Goal: Transaction & Acquisition: Purchase product/service

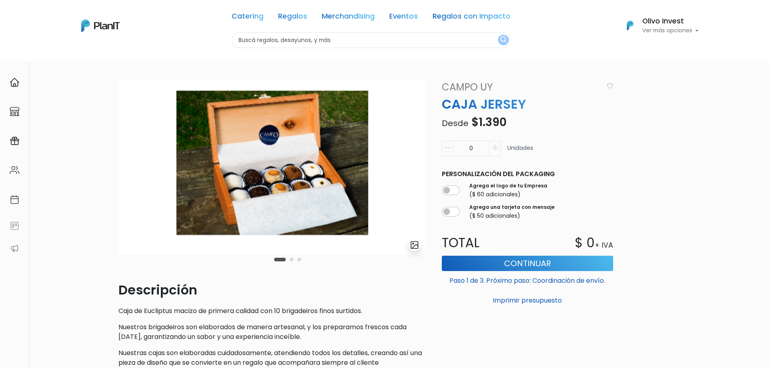
click at [302, 23] on div "Catering Regalos Merchandising Eventos Regalos con Impacto" at bounding box center [371, 17] width 279 height 29
click at [303, 17] on link "Regalos" at bounding box center [292, 18] width 29 height 10
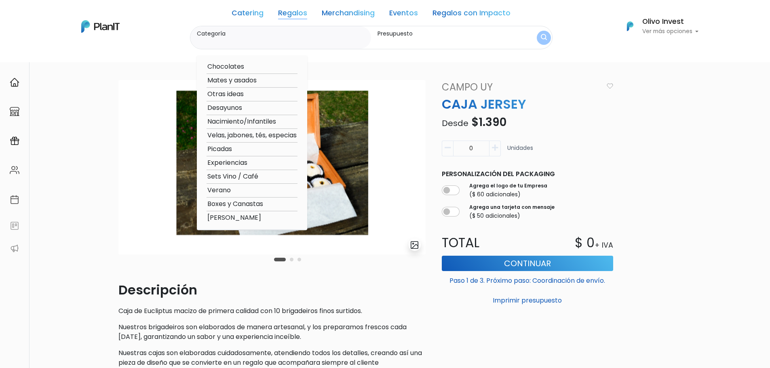
click at [292, 8] on div "Catering Regalos Merchandising Eventos Regalos con Impacto" at bounding box center [371, 14] width 279 height 23
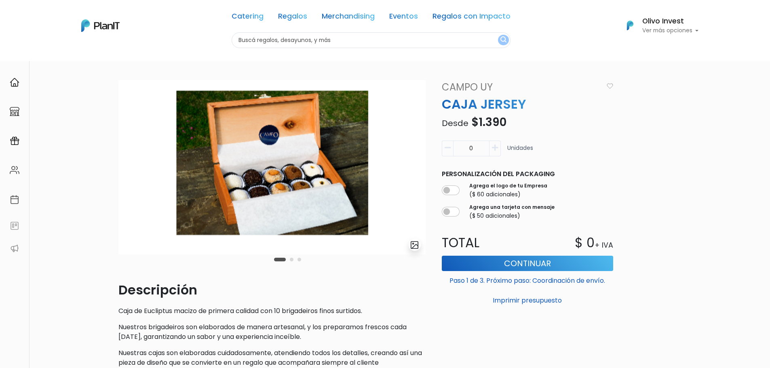
click at [292, 14] on link "Regalos" at bounding box center [292, 18] width 29 height 10
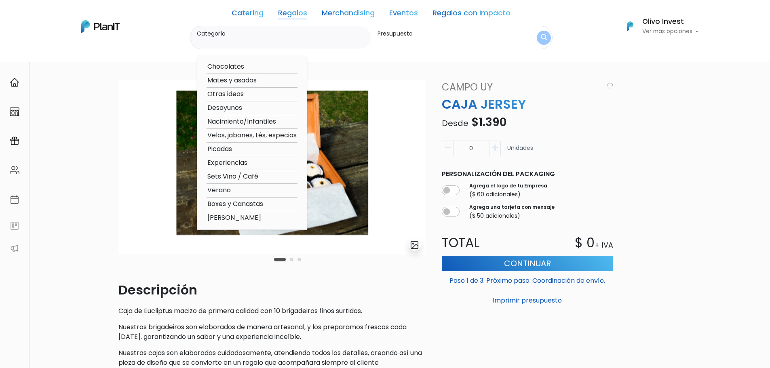
click at [104, 24] on img at bounding box center [100, 26] width 38 height 13
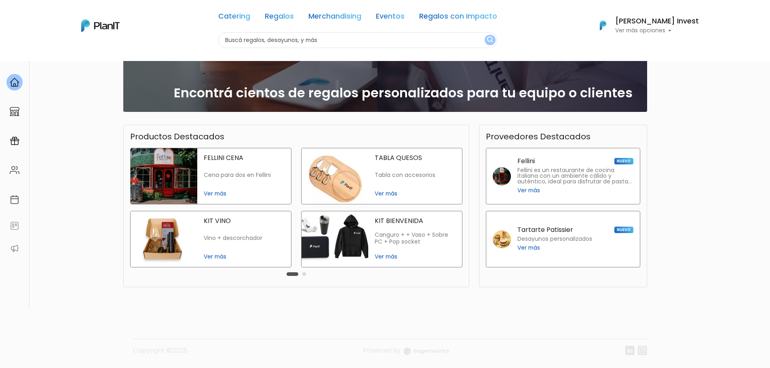
click at [311, 273] on div "KIT BIENVENIDA Canguro + + Vaso + Sobre PC + Pop socket Ver más" at bounding box center [381, 242] width 171 height 63
click at [306, 273] on div "Carousel Pagination" at bounding box center [296, 274] width 23 height 10
click at [305, 274] on button "Carousel Page 2" at bounding box center [304, 275] width 4 height 4
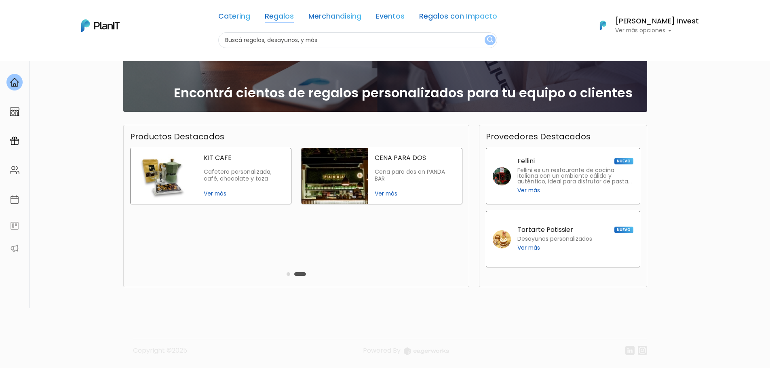
click at [288, 16] on link "Regalos" at bounding box center [279, 18] width 29 height 10
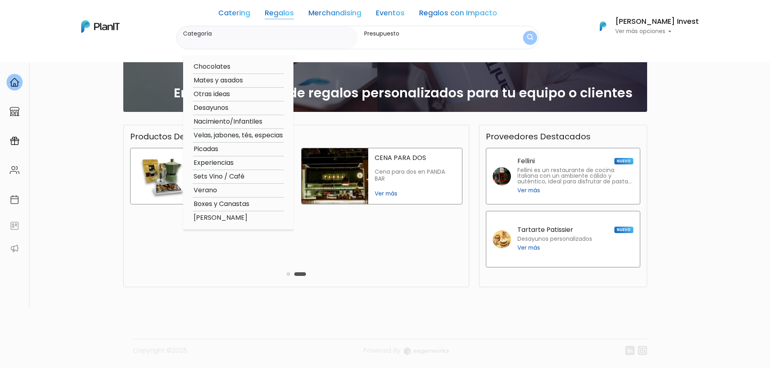
click at [271, 37] on label "Categoría" at bounding box center [268, 34] width 171 height 8
click at [271, 38] on input "Categoría" at bounding box center [268, 42] width 171 height 8
type input "verano"
click button "submit" at bounding box center [530, 38] width 14 height 14
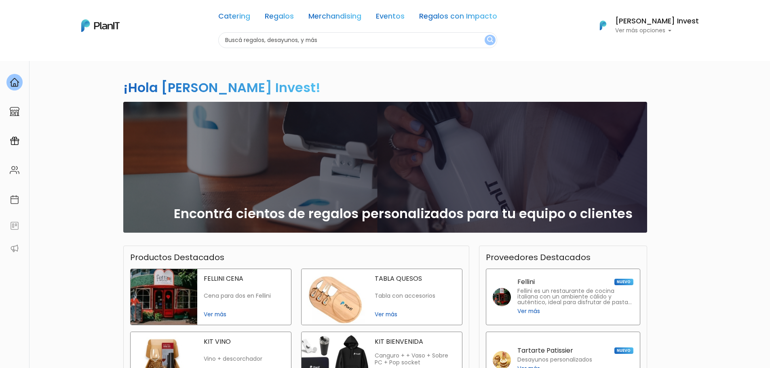
click at [432, 40] on input "text" at bounding box center [357, 40] width 279 height 16
click at [486, 42] on input "text" at bounding box center [357, 40] width 279 height 16
type input "verano"
click at [493, 41] on img "submit" at bounding box center [490, 40] width 6 height 8
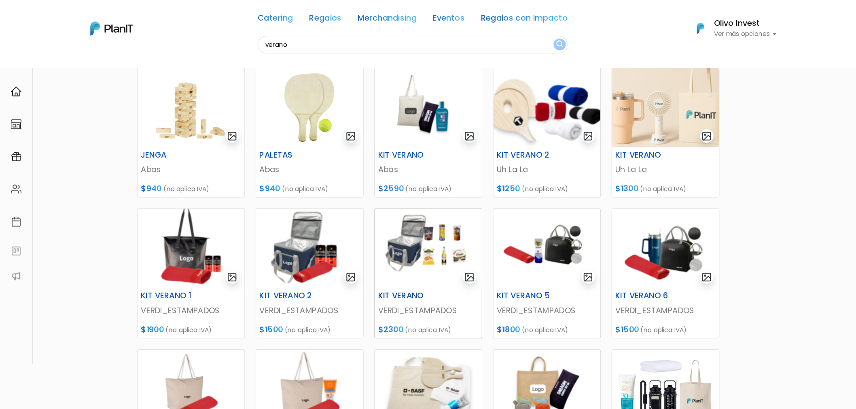
scroll to position [121, 0]
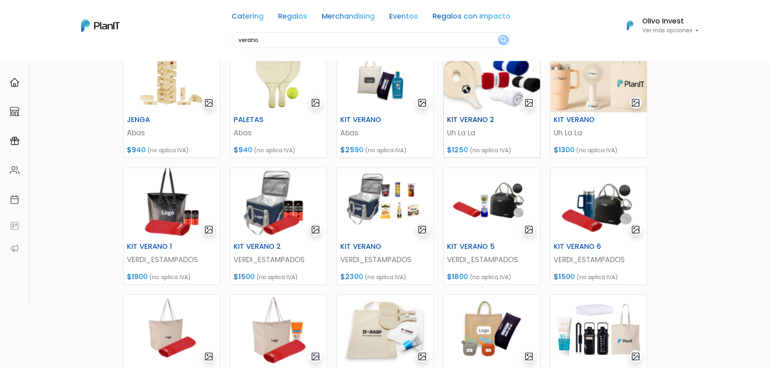
click at [467, 118] on h6 "KIT VERANO 2" at bounding box center [475, 120] width 66 height 8
click at [573, 118] on h6 "KIT VERANO" at bounding box center [582, 120] width 66 height 8
click at [144, 249] on h6 "KIT VERANO 1" at bounding box center [155, 247] width 66 height 8
click at [259, 246] on h6 "KIT VERANO 2" at bounding box center [262, 247] width 66 height 8
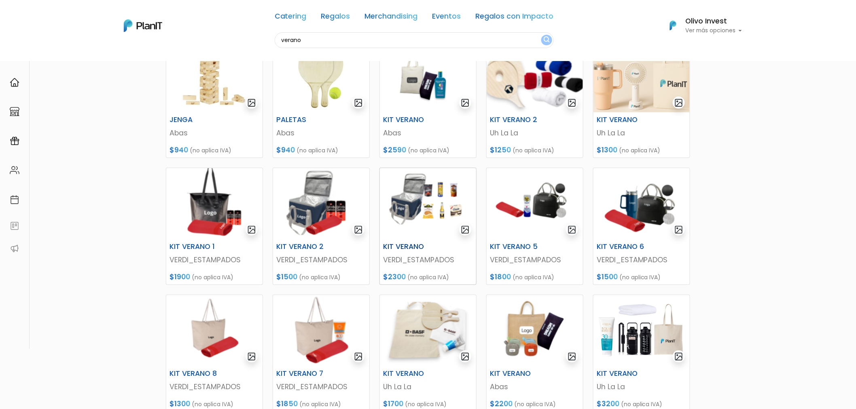
scroll to position [166, 0]
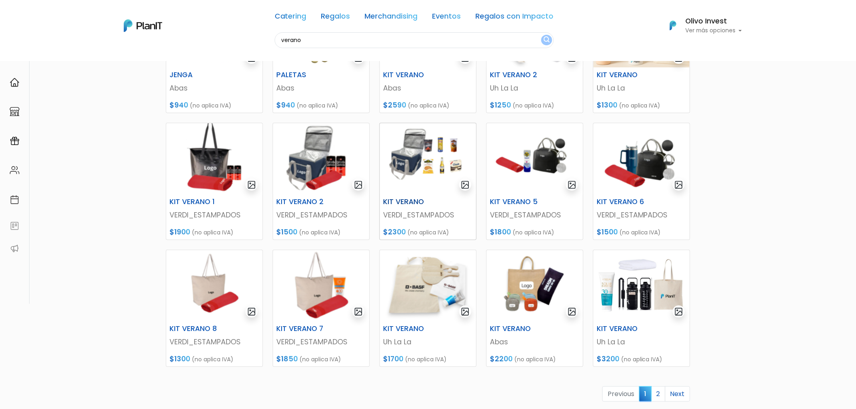
click at [403, 199] on h6 "KIT VERANO" at bounding box center [411, 202] width 66 height 8
click at [516, 200] on h6 "KIT VERANO 5" at bounding box center [518, 202] width 66 height 8
click at [642, 202] on h6 "KIT VERANO 6" at bounding box center [625, 202] width 66 height 8
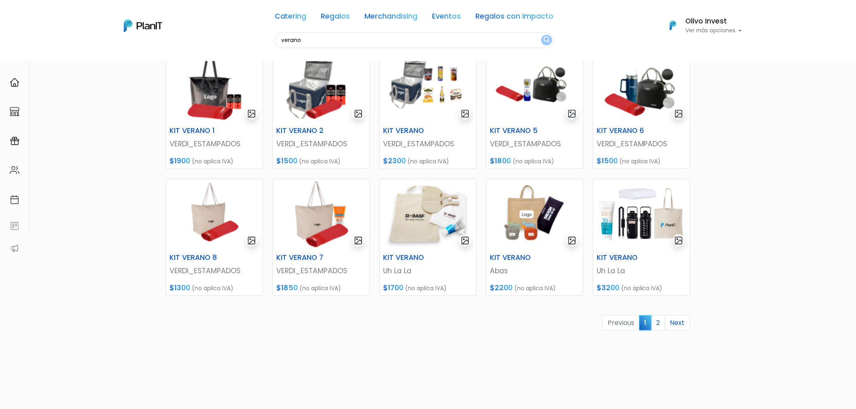
scroll to position [256, 0]
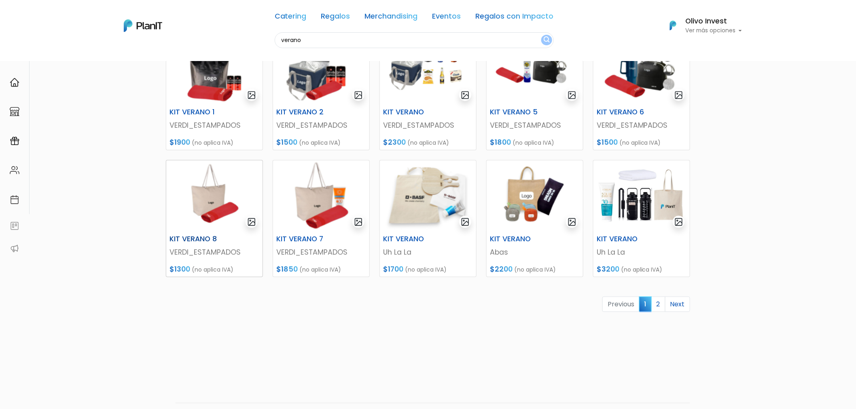
click at [207, 239] on h6 "KIT VERANO 8" at bounding box center [198, 239] width 66 height 8
click at [315, 240] on h6 "KIT VERANO 7" at bounding box center [304, 239] width 66 height 8
click at [412, 237] on h6 "KIT VERANO" at bounding box center [411, 239] width 66 height 8
click at [524, 238] on h6 "KIT VERANO" at bounding box center [518, 239] width 66 height 8
click at [613, 238] on h6 "KIT VERANO" at bounding box center [625, 239] width 66 height 8
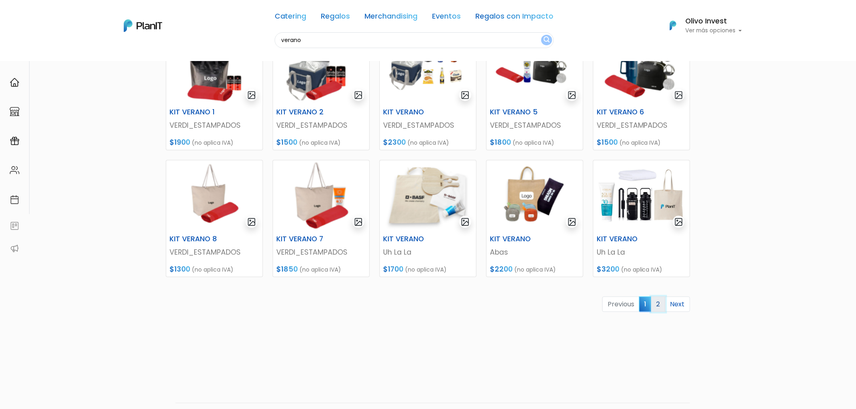
click at [660, 303] on link "2" at bounding box center [658, 304] width 14 height 15
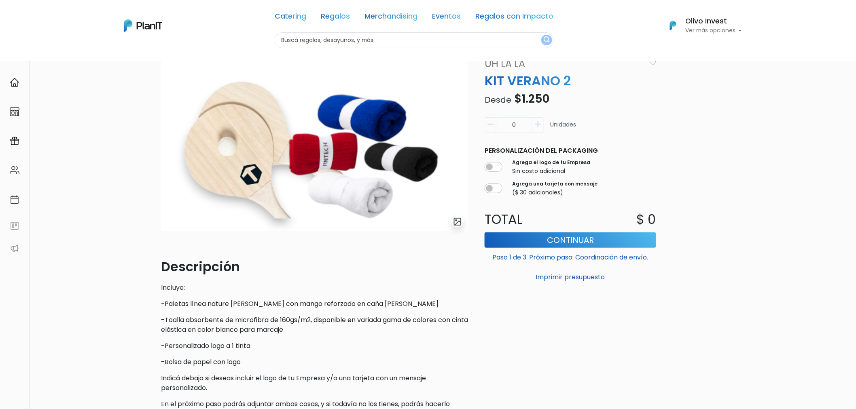
scroll to position [45, 0]
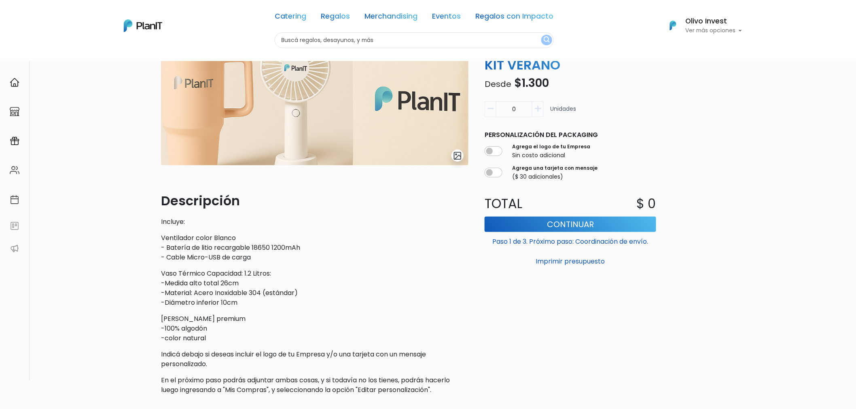
scroll to position [90, 0]
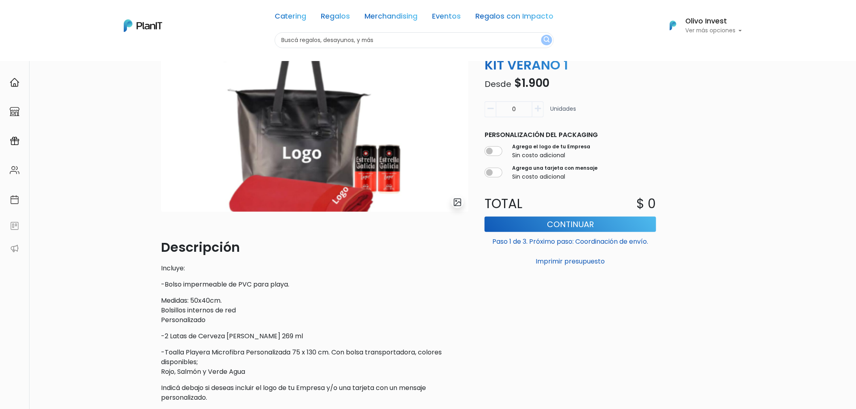
scroll to position [45, 0]
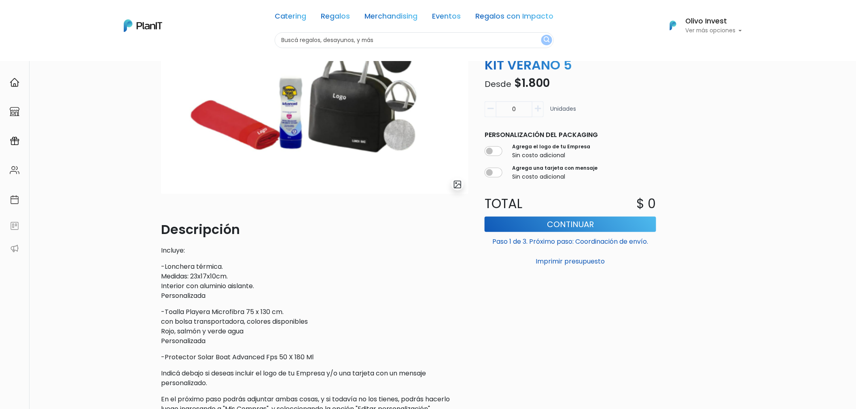
scroll to position [45, 0]
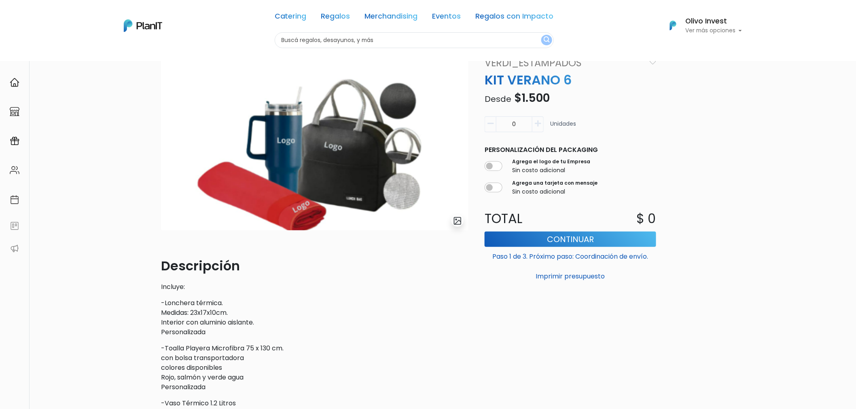
scroll to position [45, 0]
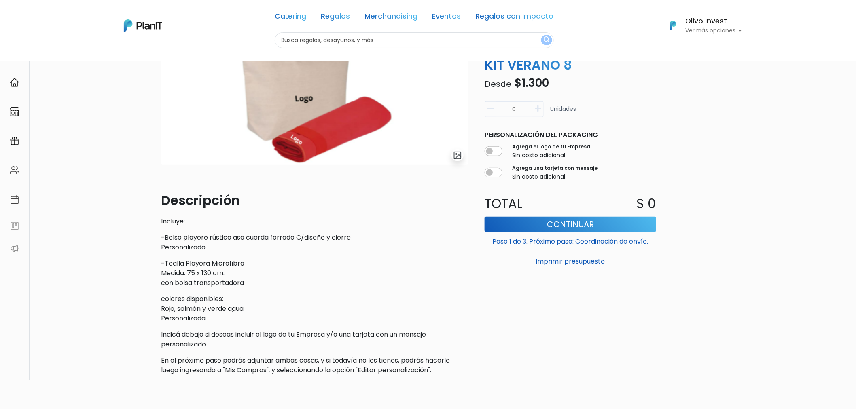
scroll to position [45, 0]
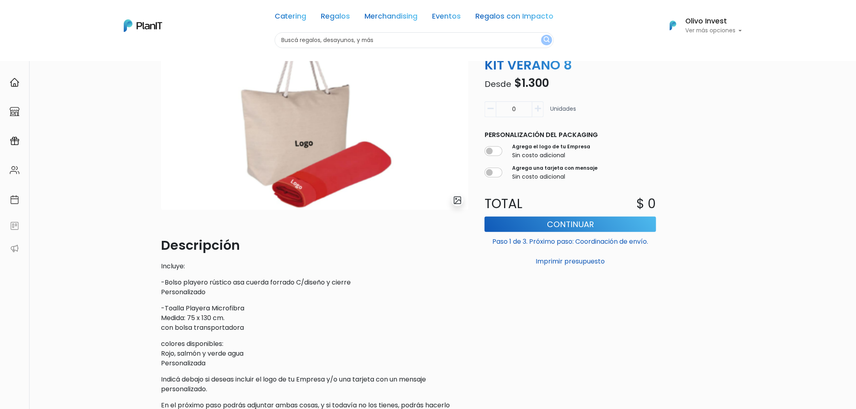
click at [539, 110] on icon "button" at bounding box center [537, 108] width 6 height 7
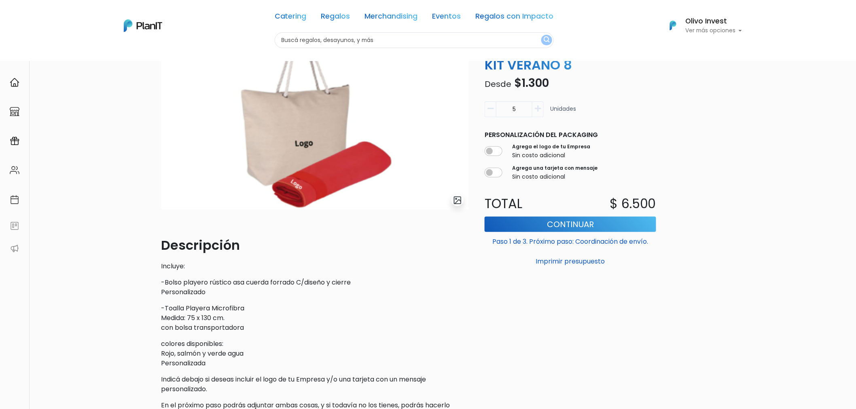
click at [539, 110] on icon "button" at bounding box center [537, 108] width 6 height 7
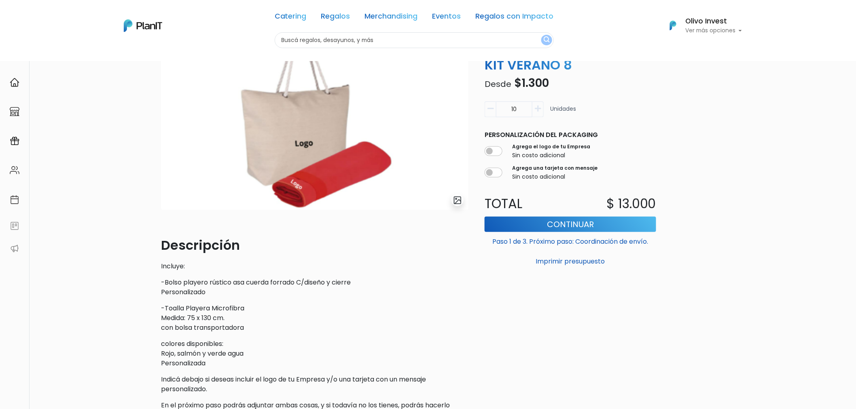
click at [539, 110] on icon "button" at bounding box center [537, 108] width 6 height 7
type input "14"
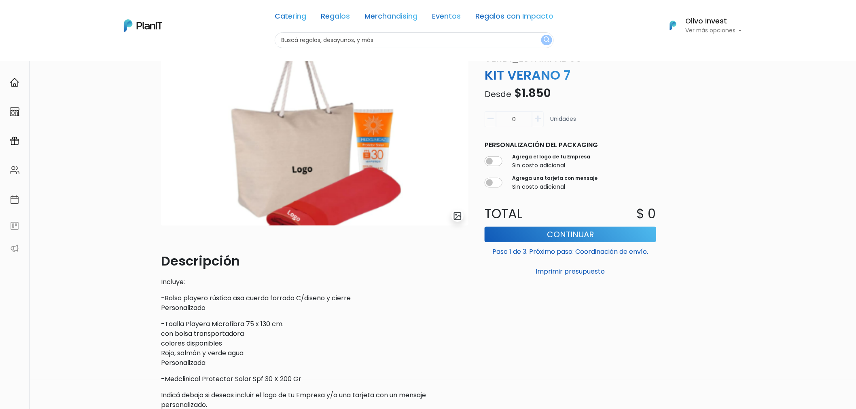
scroll to position [45, 0]
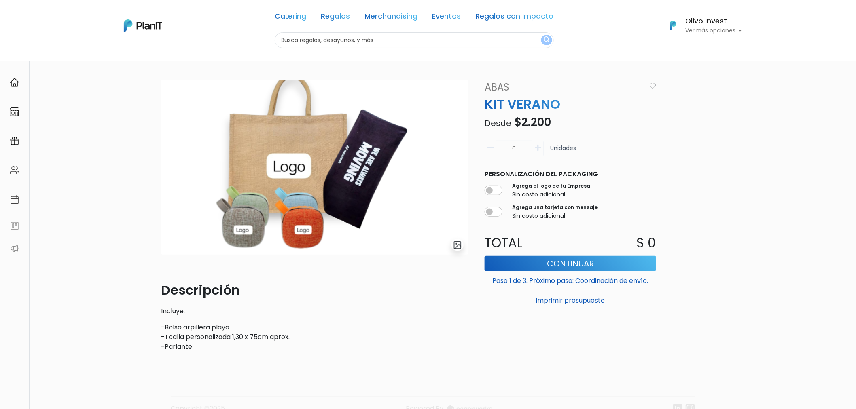
click at [536, 148] on icon "button" at bounding box center [537, 147] width 6 height 7
type input "4"
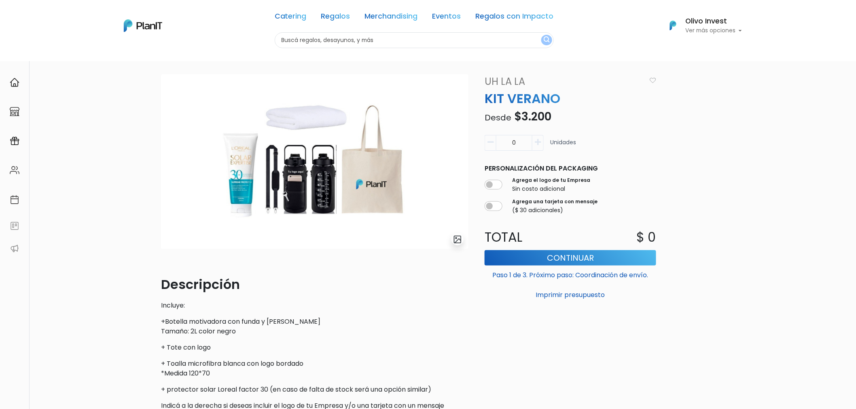
scroll to position [45, 0]
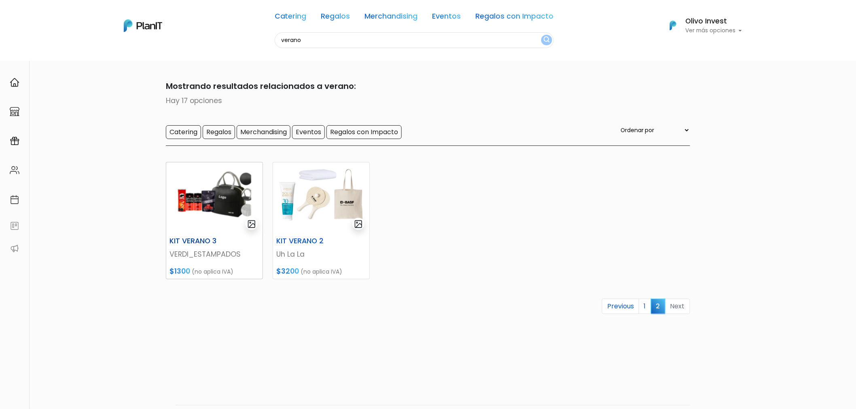
click at [182, 242] on h6 "KIT VERANO 3" at bounding box center [198, 241] width 66 height 8
click at [310, 241] on h6 "KIT VERANO 2" at bounding box center [304, 241] width 66 height 8
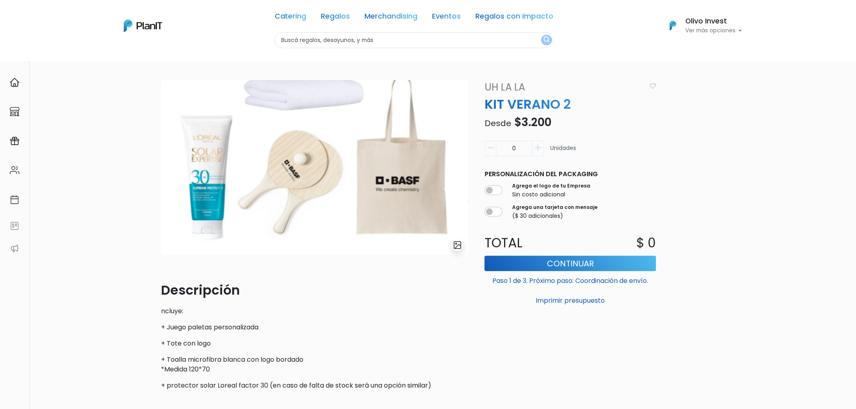
click at [515, 85] on link "Uh La La" at bounding box center [563, 87] width 166 height 15
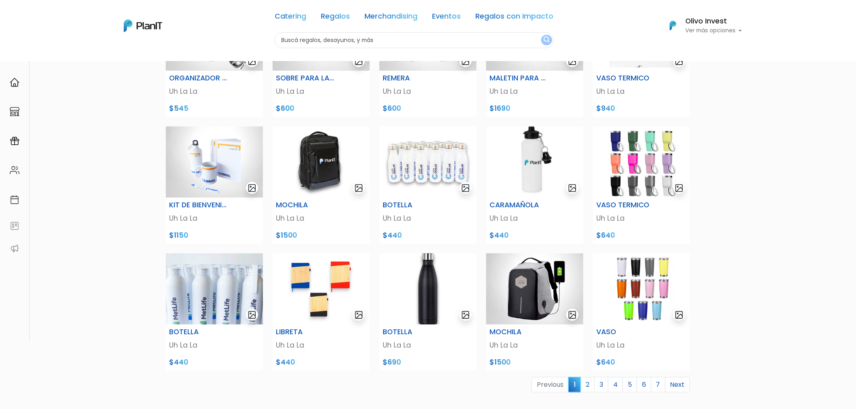
scroll to position [180, 0]
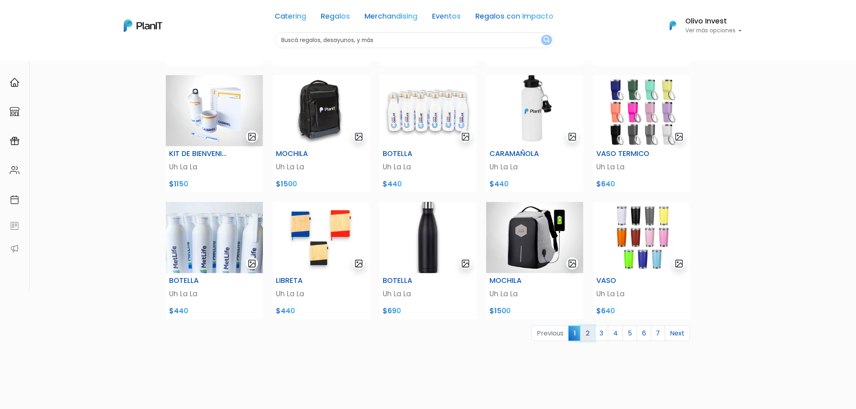
click at [585, 334] on link "2" at bounding box center [587, 333] width 14 height 15
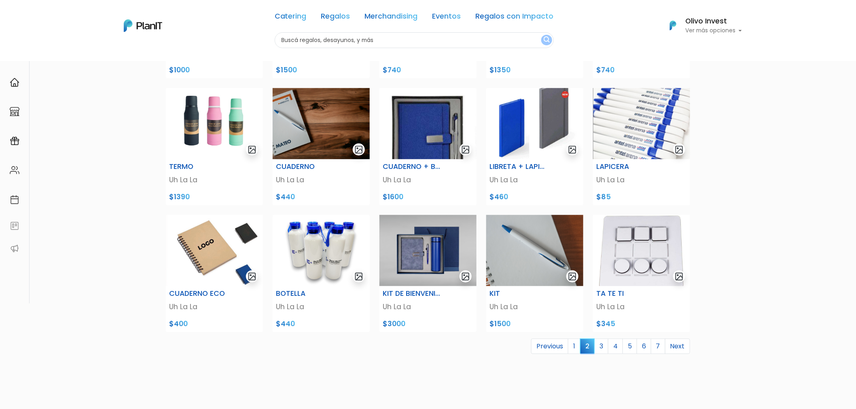
scroll to position [224, 0]
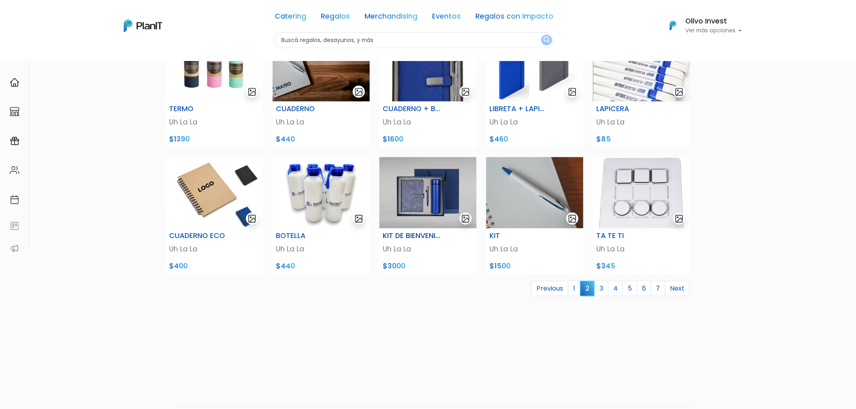
click at [435, 190] on img at bounding box center [427, 192] width 97 height 71
click at [604, 286] on link "3" at bounding box center [601, 288] width 14 height 15
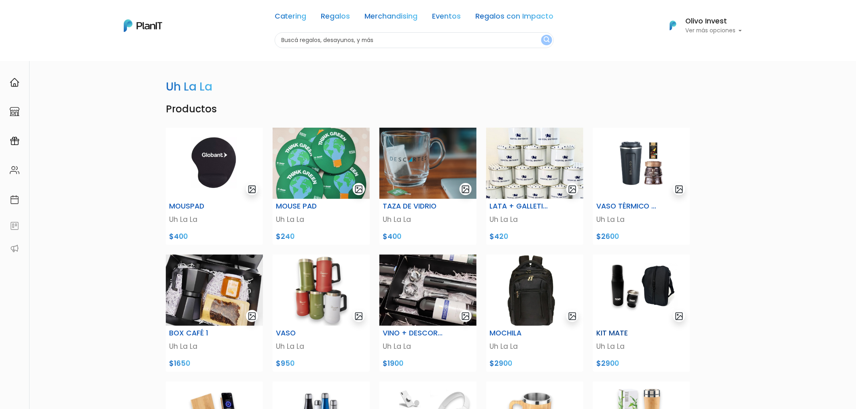
scroll to position [224, 0]
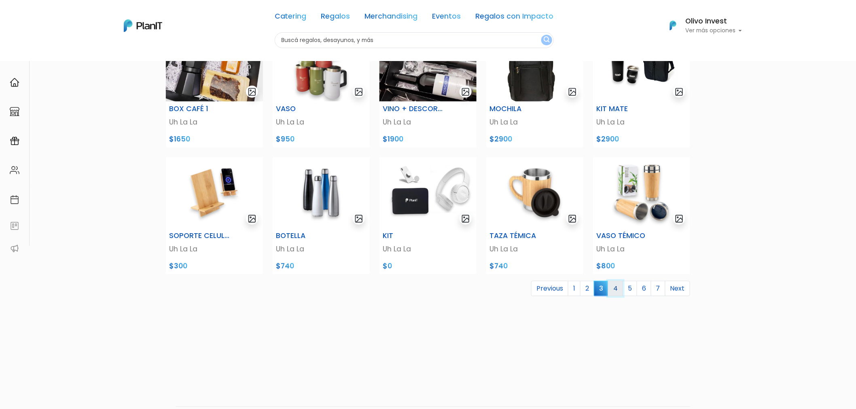
click at [619, 288] on link "4" at bounding box center [615, 288] width 15 height 15
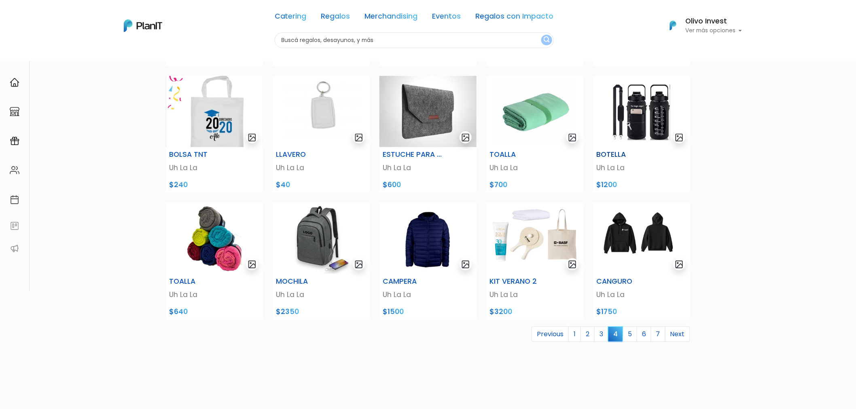
scroll to position [180, 0]
click at [431, 245] on img at bounding box center [427, 237] width 97 height 71
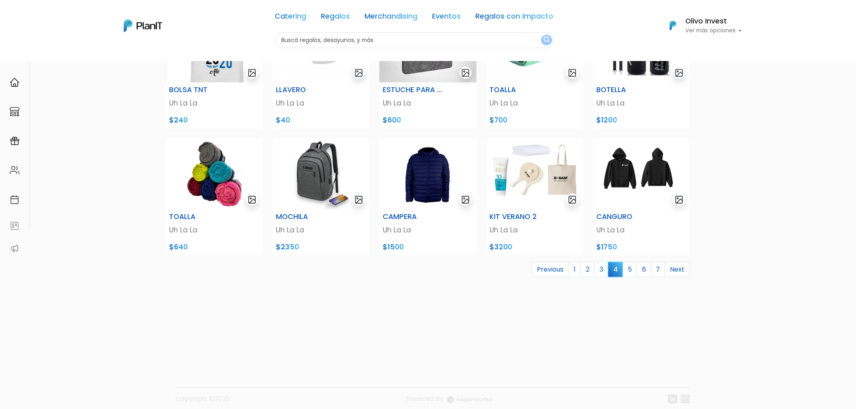
scroll to position [251, 0]
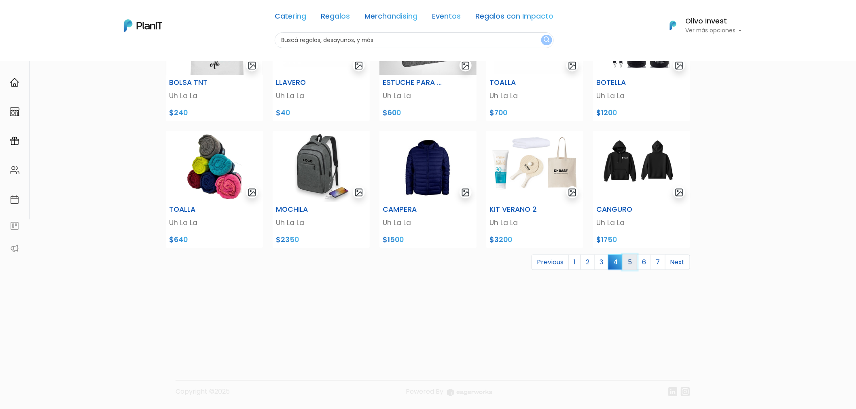
click at [624, 256] on link "5" at bounding box center [629, 262] width 15 height 15
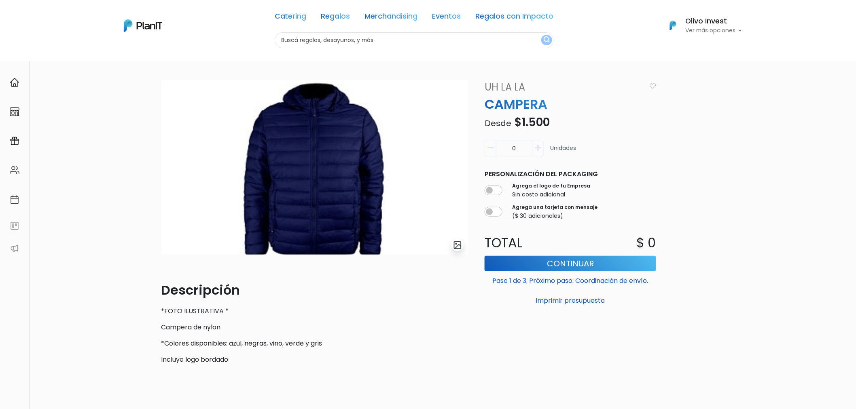
click at [543, 146] on button "button" at bounding box center [537, 149] width 11 height 16
click at [542, 146] on button "button" at bounding box center [537, 149] width 11 height 16
type input "2"
click at [340, 147] on img at bounding box center [314, 167] width 307 height 175
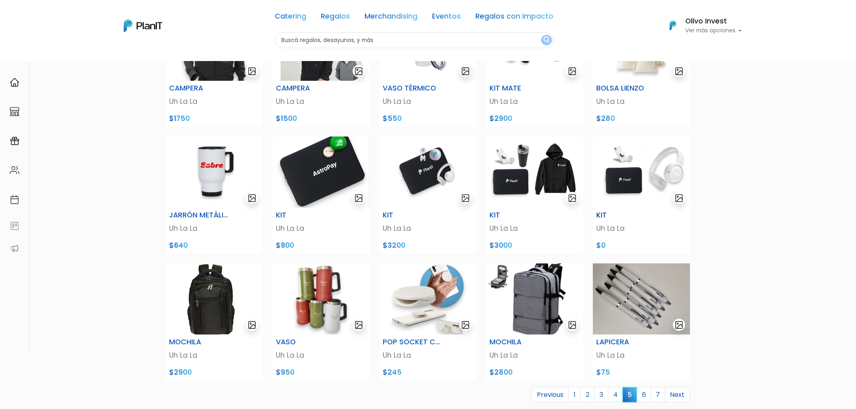
scroll to position [180, 0]
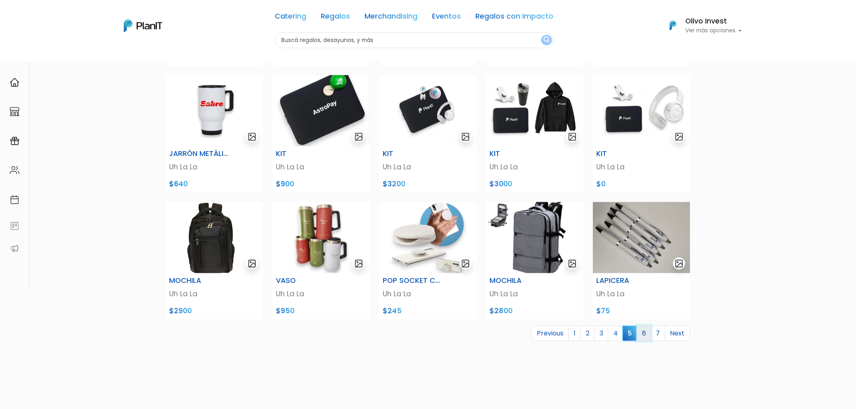
click at [644, 330] on link "6" at bounding box center [643, 333] width 15 height 15
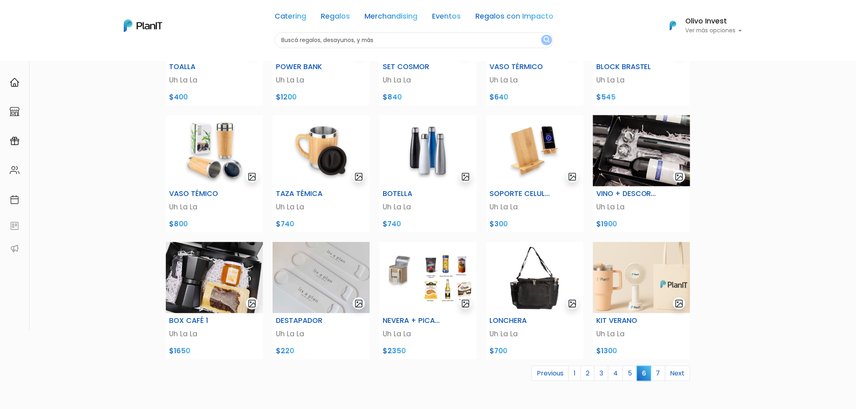
scroll to position [180, 0]
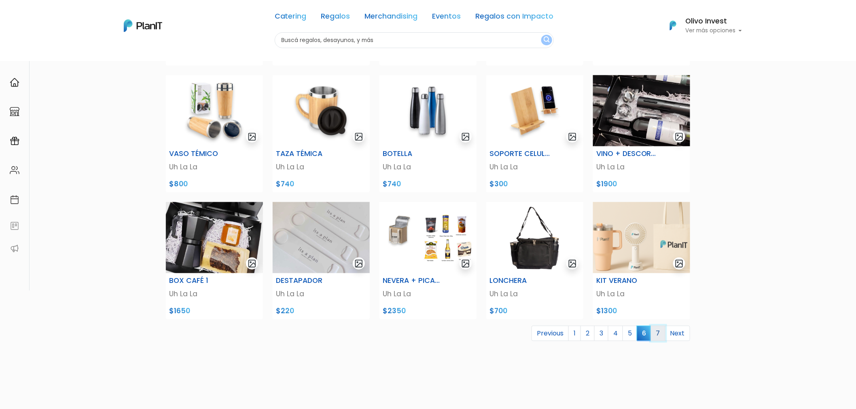
click at [654, 334] on link "7" at bounding box center [658, 333] width 15 height 15
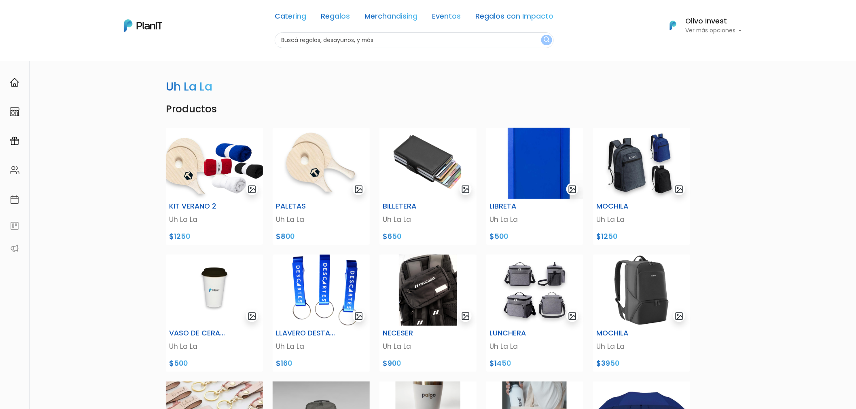
click at [371, 41] on input "text" at bounding box center [414, 40] width 279 height 16
click at [158, 23] on img at bounding box center [143, 25] width 38 height 13
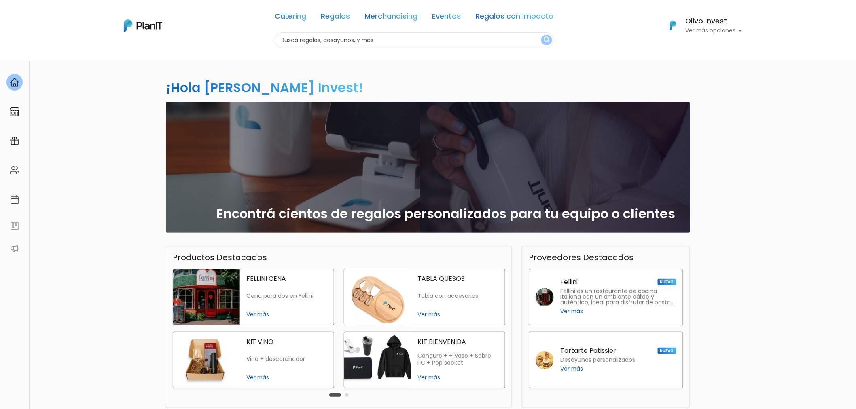
click at [357, 44] on input "text" at bounding box center [414, 40] width 279 height 16
type input "bombones"
click at [541, 35] on button "submit" at bounding box center [546, 40] width 11 height 11
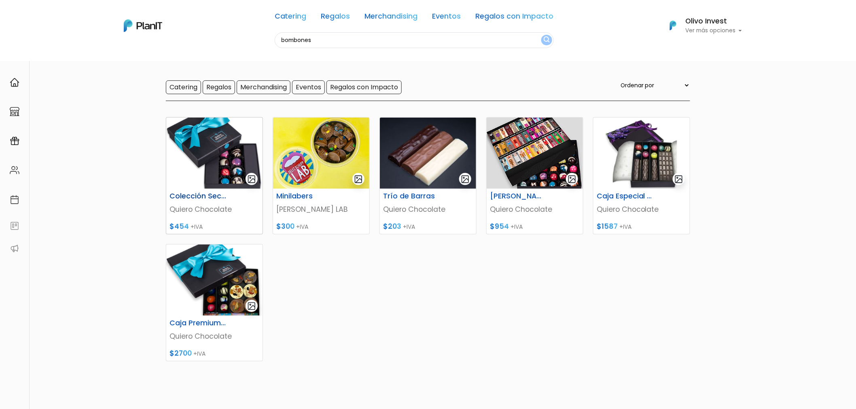
click at [230, 166] on img at bounding box center [214, 153] width 96 height 71
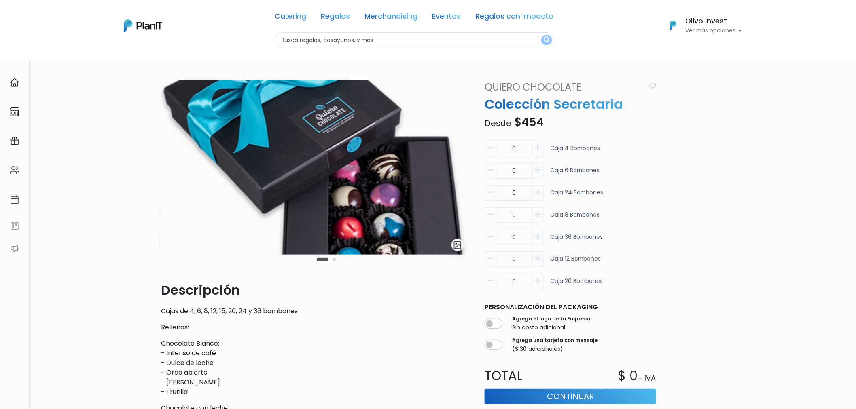
click at [536, 150] on icon "button" at bounding box center [537, 147] width 6 height 7
click at [487, 144] on icon "button" at bounding box center [490, 147] width 6 height 7
type input "0"
click at [538, 172] on icon "button" at bounding box center [537, 170] width 6 height 7
click at [486, 173] on button "button" at bounding box center [489, 171] width 11 height 16
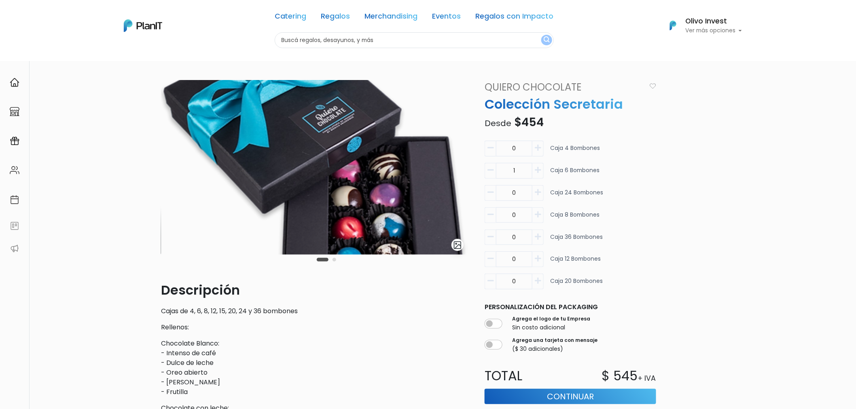
type input "0"
click at [538, 213] on icon "button" at bounding box center [537, 214] width 6 height 7
type input "1"
